Goal: Task Accomplishment & Management: Complete application form

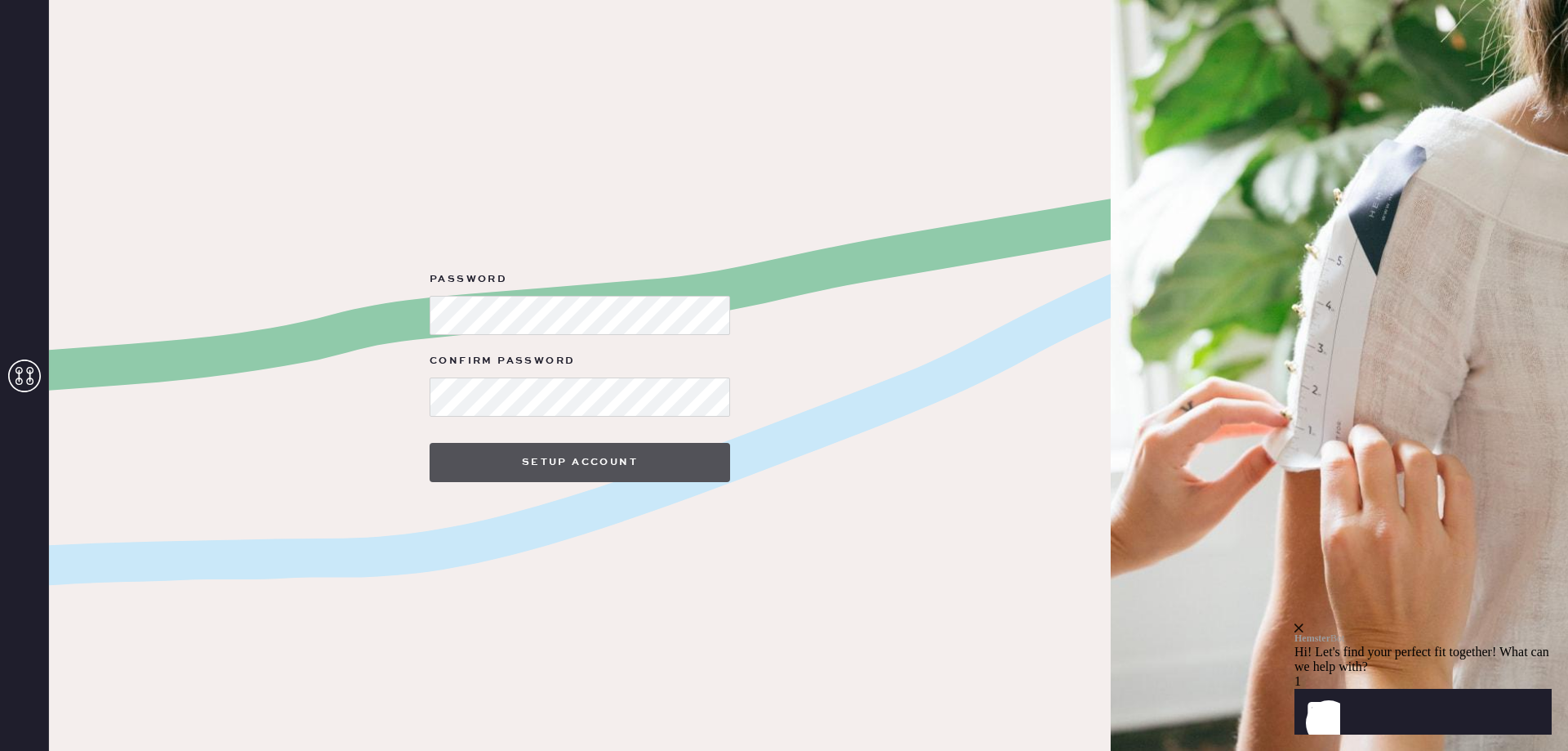
click at [596, 462] on button "Setup Account" at bounding box center [579, 462] width 301 height 39
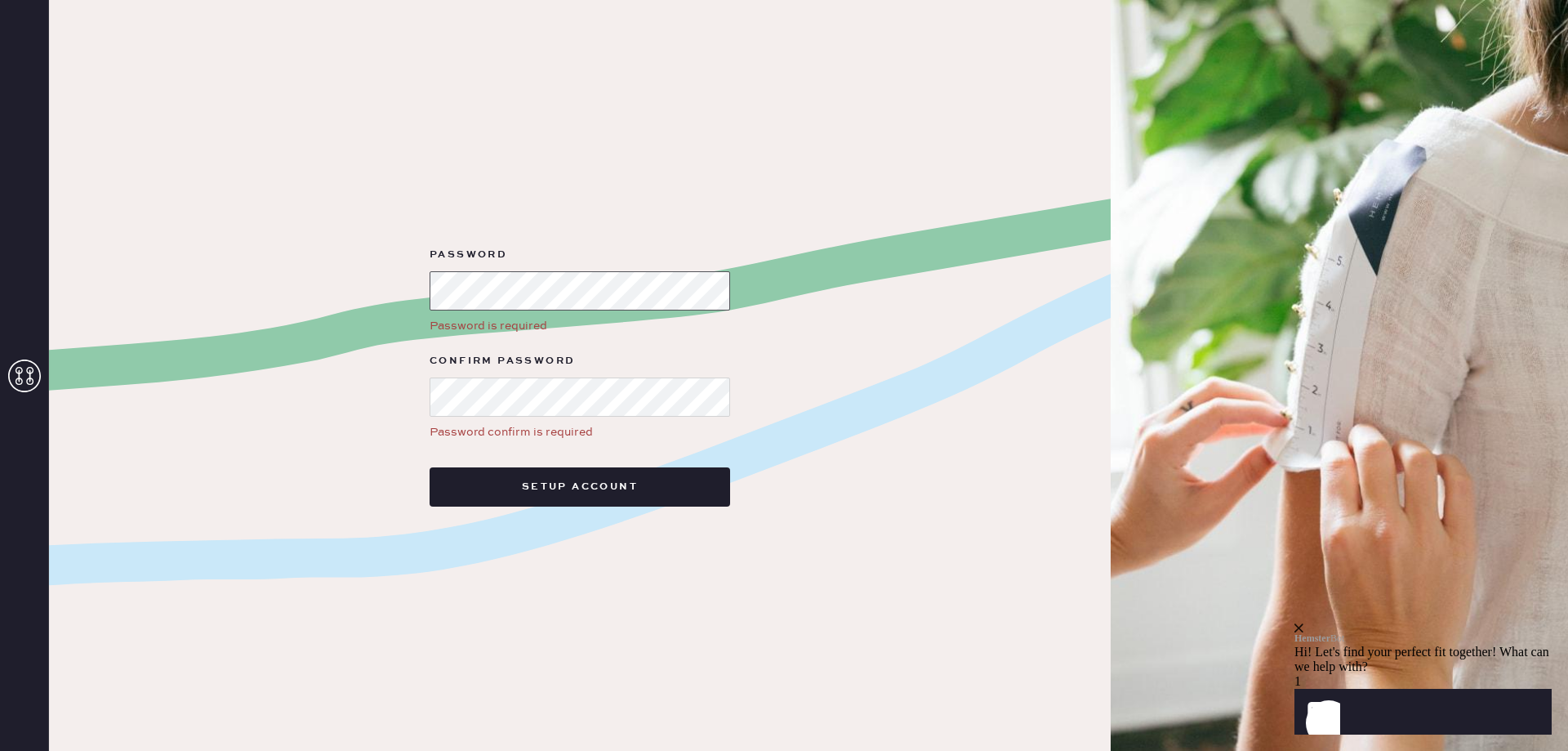
click at [356, 269] on div "Password Password is required Confirm Password Password confirm is required Set…" at bounding box center [580, 375] width 1062 height 751
click at [430, 467] on button "Setup Account" at bounding box center [579, 487] width 301 height 39
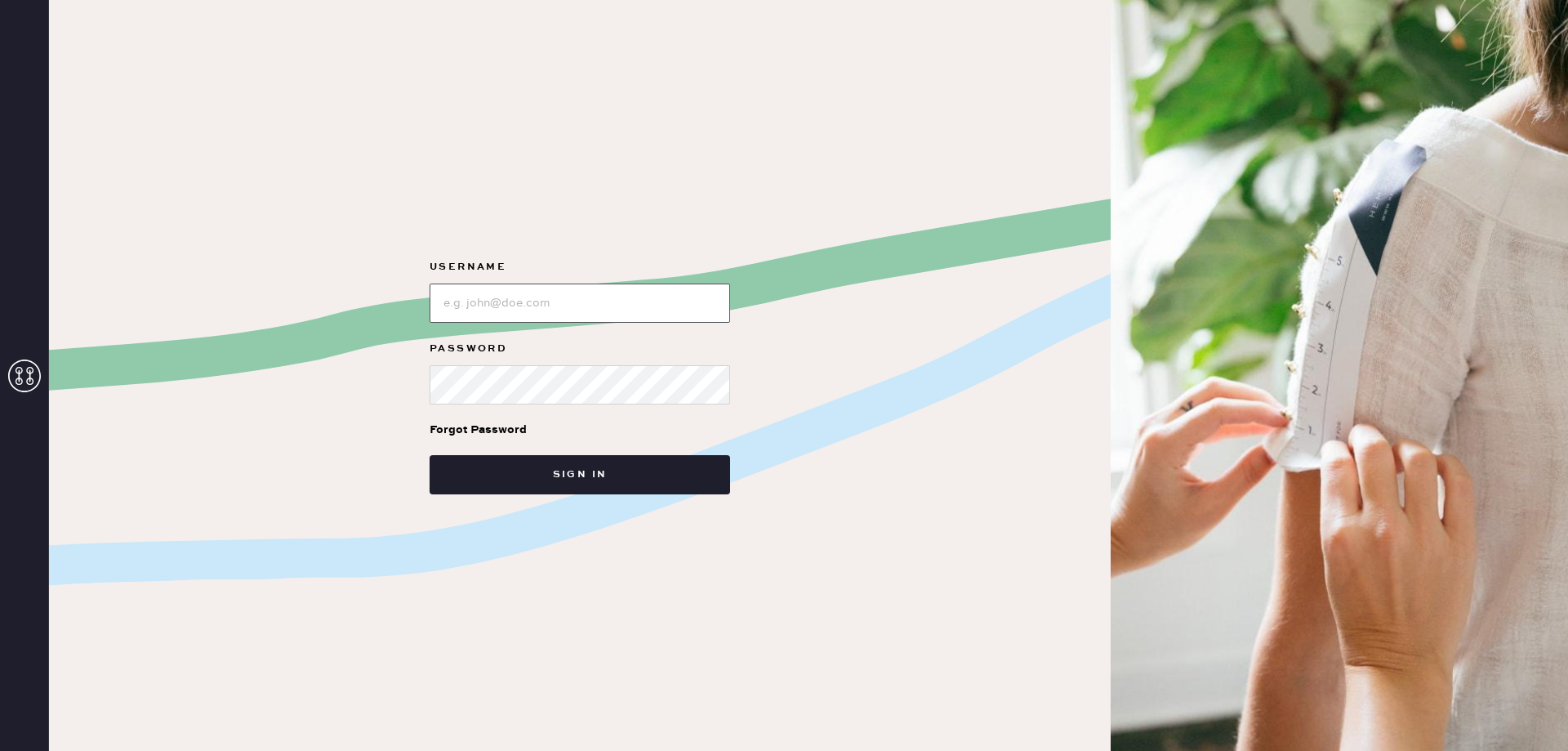
click at [496, 284] on input "loginName" at bounding box center [579, 303] width 301 height 39
type input "[EMAIL_ADDRESS][DOMAIN_NAME]"
click at [430, 455] on button "Sign in" at bounding box center [579, 475] width 301 height 39
